Goal: Find specific page/section: Find specific page/section

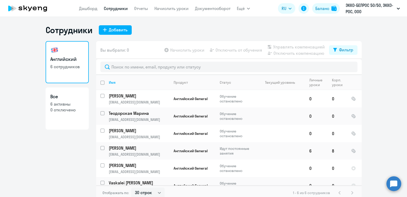
select select "30"
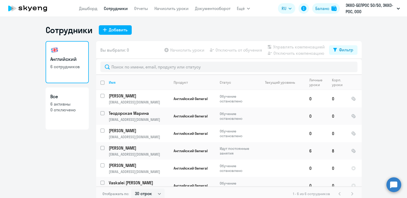
select select "30"
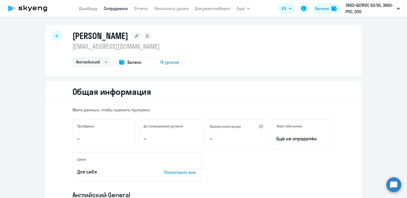
select select "english"
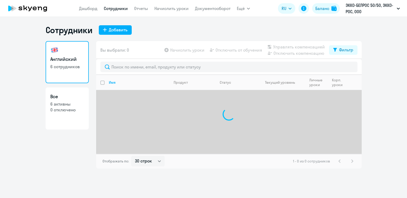
select select "30"
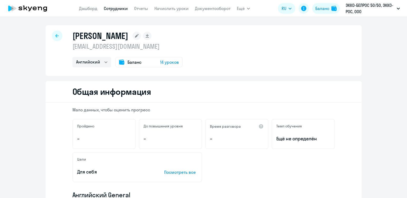
select select "english"
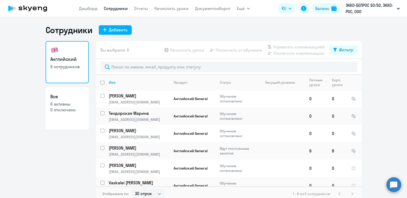
select select "30"
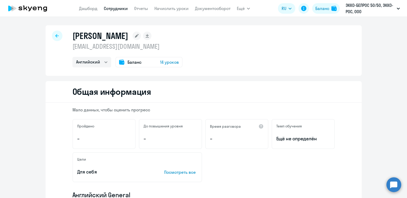
select select "english"
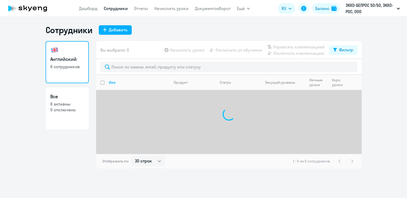
select select "30"
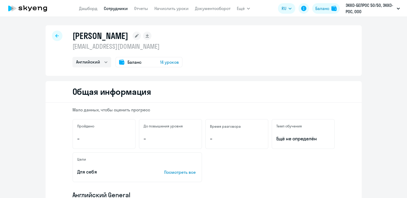
select select "english"
